Goal: Browse casually

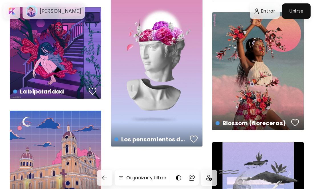
scroll to position [1259, 0]
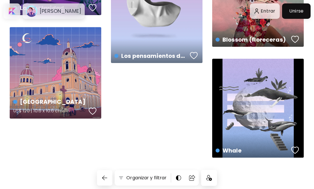
click at [74, 77] on div "Catedral de Granada US$ 120 | 10.6 x 10.6 cm" at bounding box center [55, 72] width 91 height 91
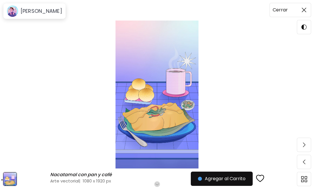
click at [307, 10] on span at bounding box center [304, 10] width 12 height 12
